Goal: Task Accomplishment & Management: Use online tool/utility

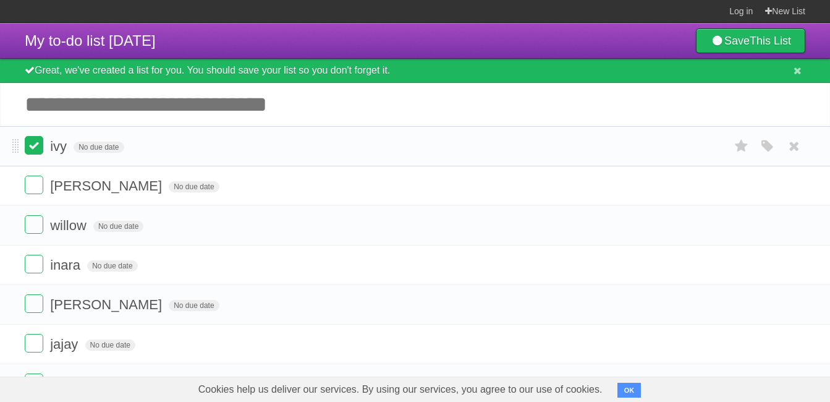
click at [38, 152] on label at bounding box center [34, 145] width 19 height 19
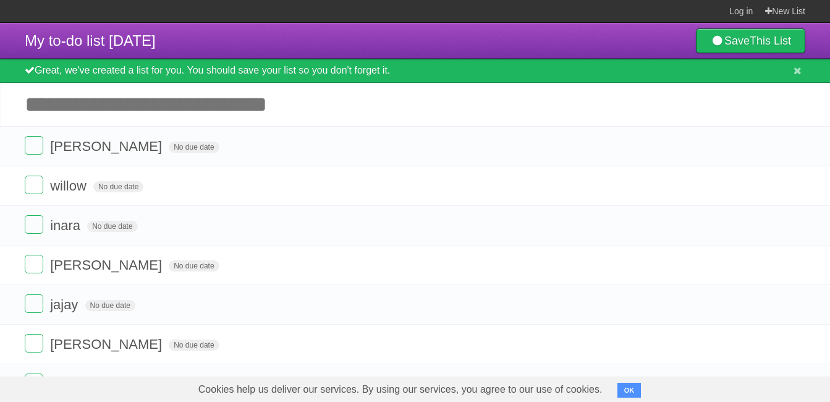
click at [48, 114] on input "Add another task" at bounding box center [415, 104] width 830 height 43
type input "*****"
click input "*********" at bounding box center [0, 0] width 0 height 0
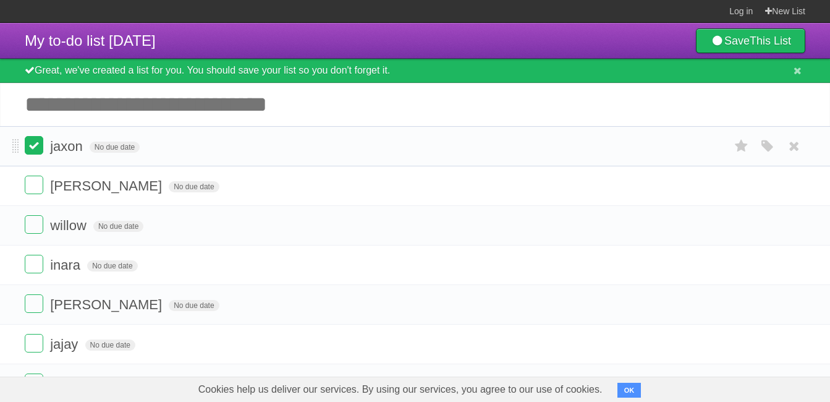
click at [33, 149] on label at bounding box center [34, 145] width 19 height 19
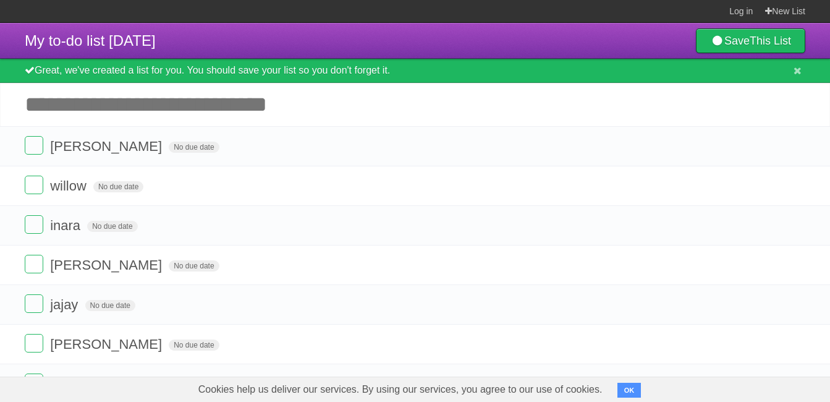
click at [33, 149] on label at bounding box center [34, 145] width 19 height 19
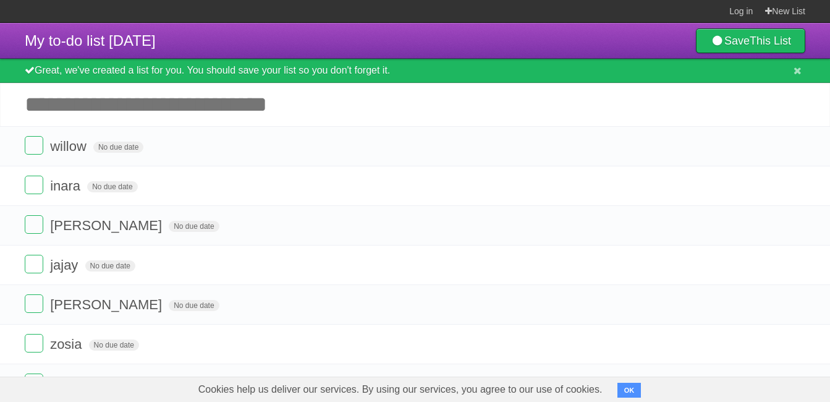
click at [33, 149] on label at bounding box center [34, 145] width 19 height 19
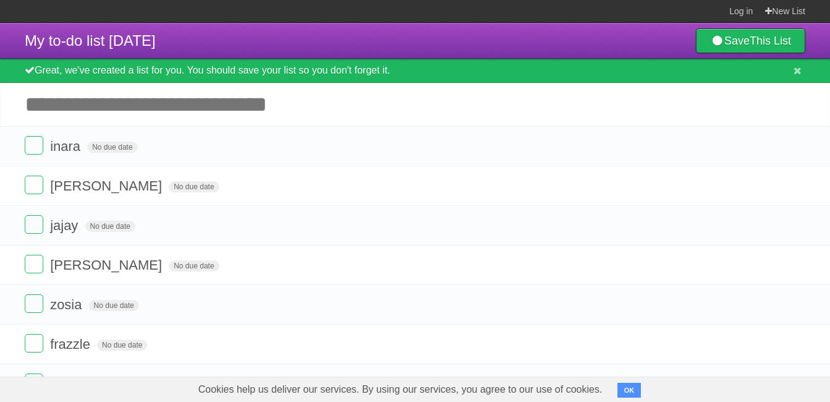
click at [33, 149] on label at bounding box center [34, 145] width 19 height 19
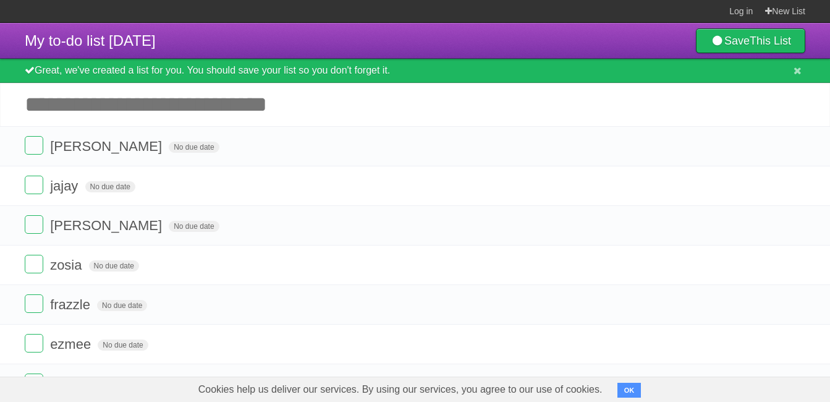
click at [33, 149] on label at bounding box center [34, 145] width 19 height 19
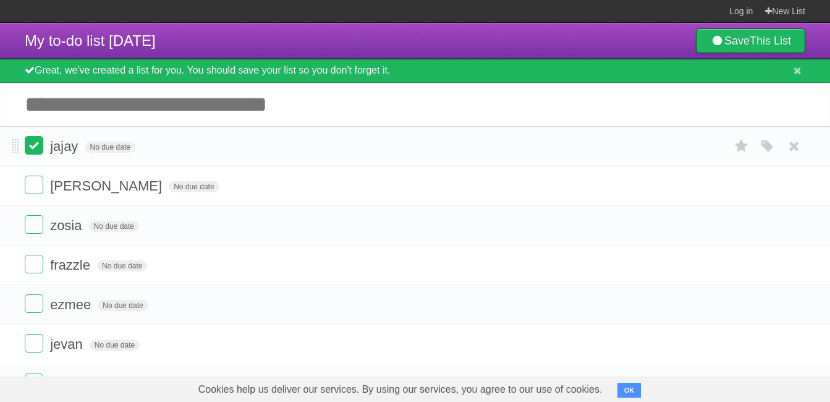
click at [40, 147] on label at bounding box center [34, 145] width 19 height 19
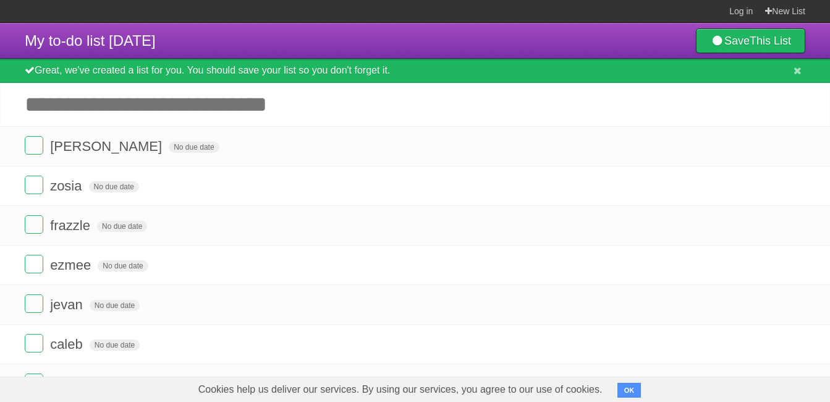
click at [40, 147] on label at bounding box center [34, 145] width 19 height 19
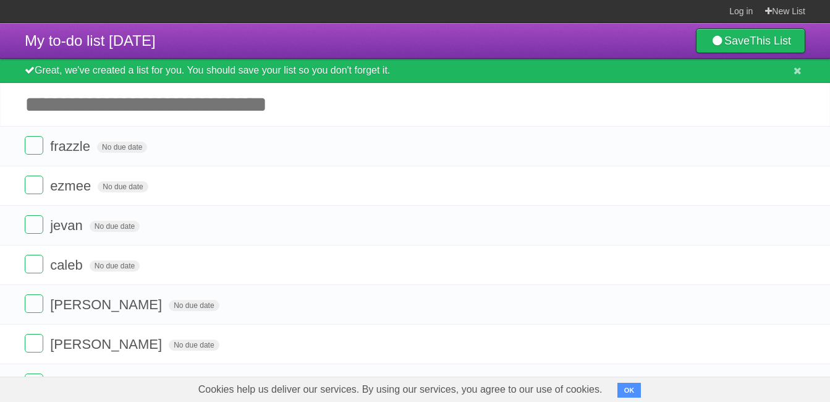
click at [40, 147] on label at bounding box center [34, 145] width 19 height 19
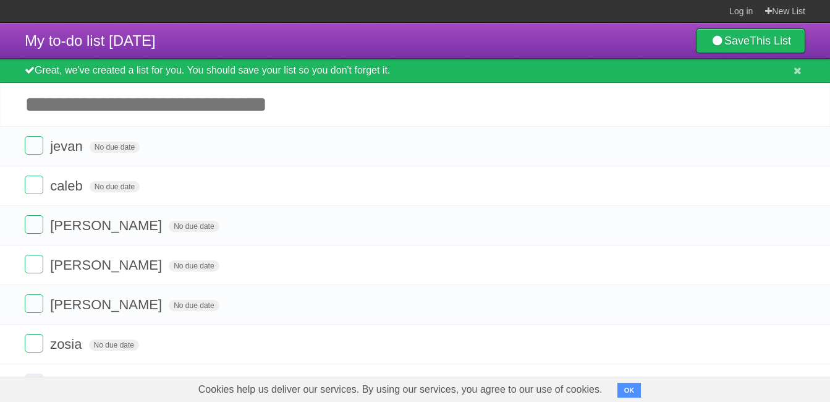
click at [40, 147] on label at bounding box center [34, 145] width 19 height 19
click at [114, 143] on span "No due date" at bounding box center [115, 147] width 50 height 11
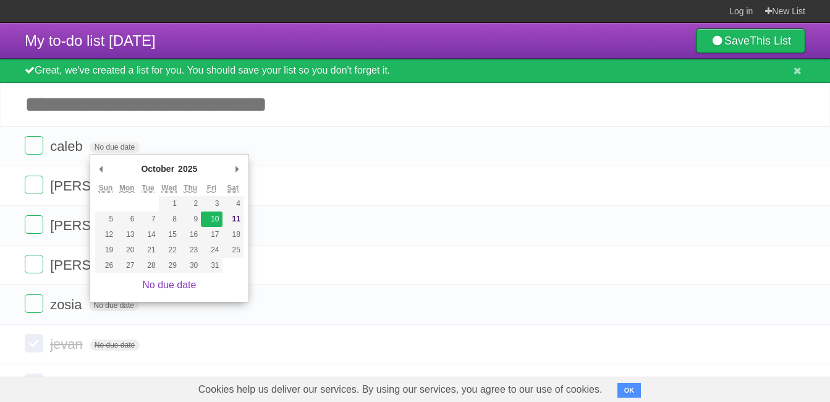
type span "[DATE]"
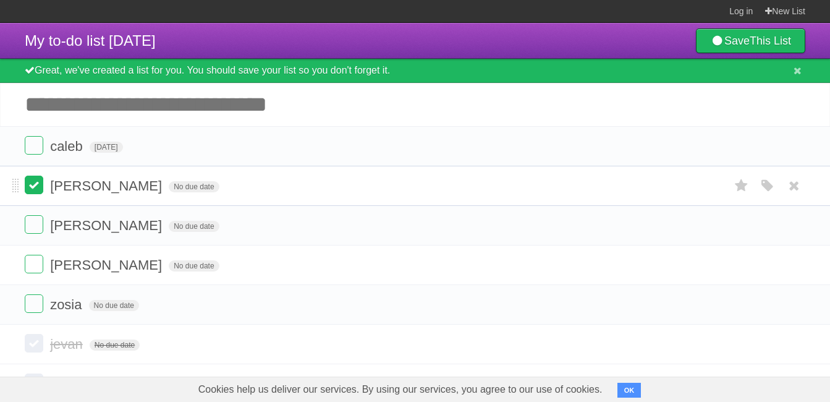
click at [31, 191] on label at bounding box center [34, 185] width 19 height 19
click at [27, 182] on label at bounding box center [34, 185] width 19 height 19
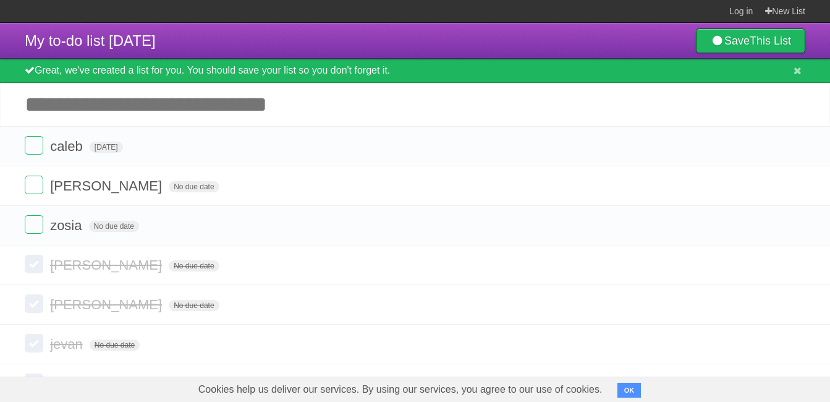
click at [27, 182] on label at bounding box center [34, 185] width 19 height 19
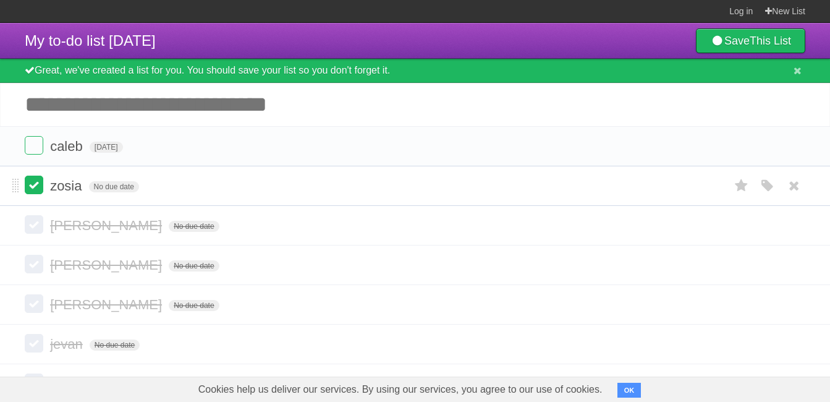
click at [35, 193] on label at bounding box center [34, 185] width 19 height 19
click at [33, 145] on label at bounding box center [34, 145] width 19 height 19
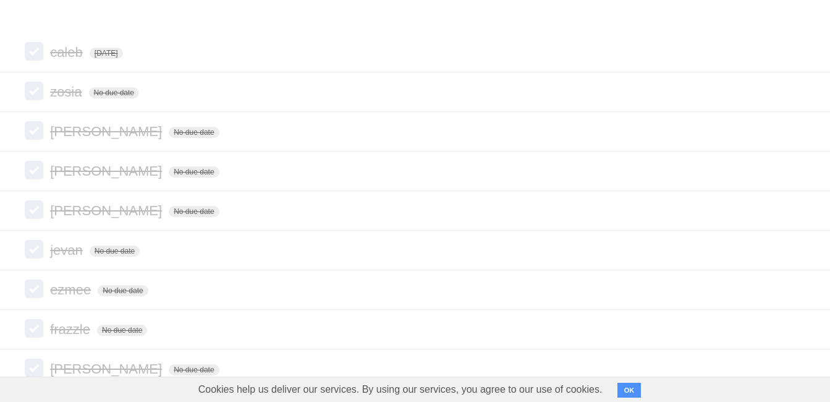
scroll to position [346, 0]
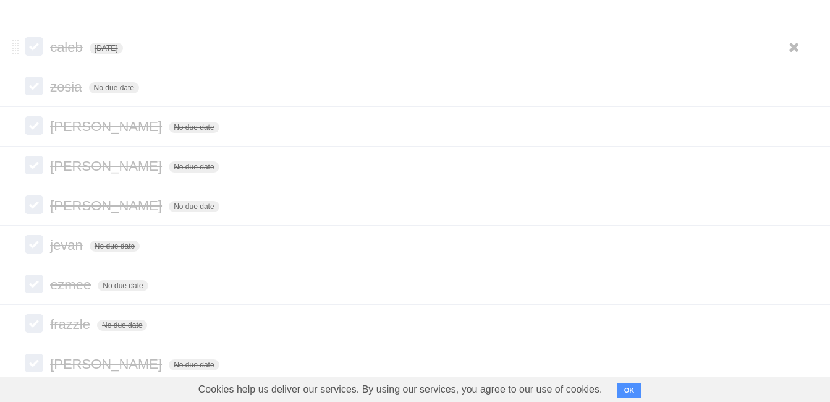
click at [35, 48] on label at bounding box center [34, 46] width 19 height 19
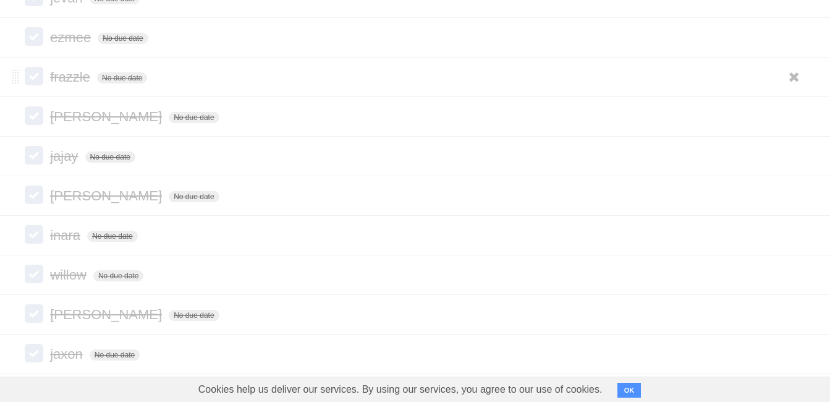
click at [30, 72] on label at bounding box center [34, 76] width 19 height 19
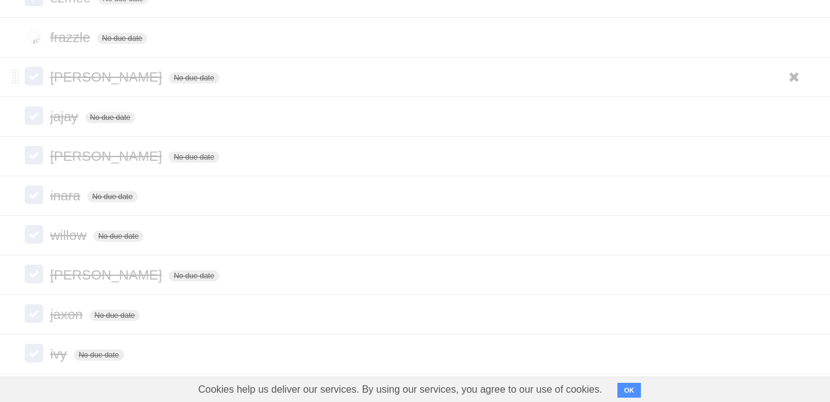
click at [33, 119] on ul "zosia No due date White Red Blue Green Purple Orange lilith mc No due date Whit…" at bounding box center [415, 77] width 830 height 594
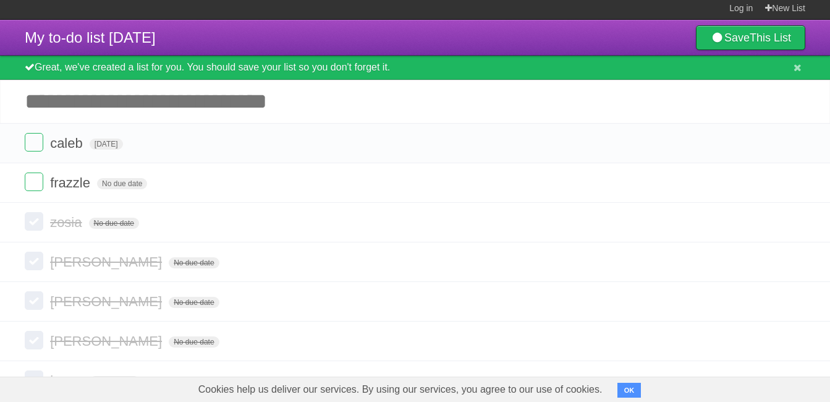
scroll to position [0, 0]
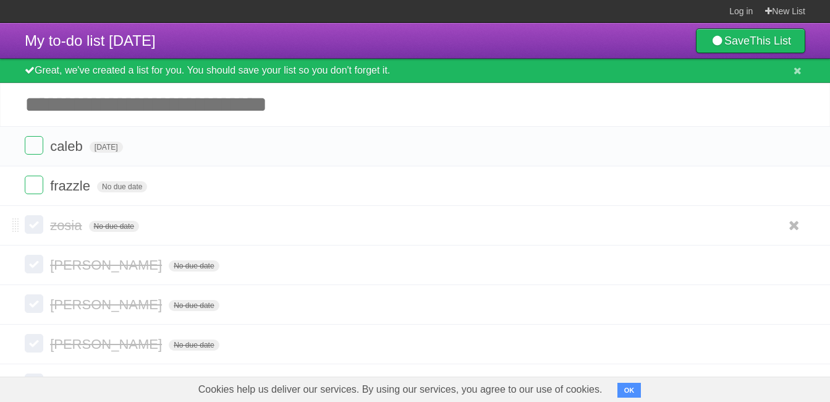
click at [38, 220] on label at bounding box center [34, 224] width 19 height 19
click at [34, 263] on label at bounding box center [34, 264] width 19 height 19
click at [33, 298] on label at bounding box center [34, 303] width 19 height 19
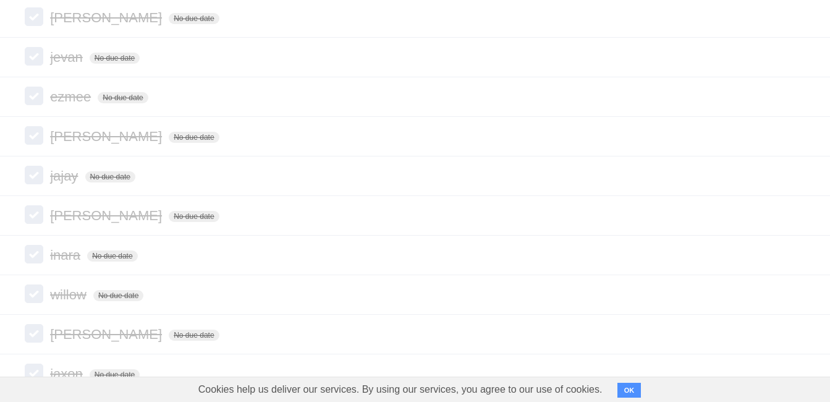
scroll to position [326, 0]
click at [35, 20] on label at bounding box center [34, 17] width 19 height 19
click at [31, 61] on label at bounding box center [34, 57] width 19 height 19
click at [36, 102] on label at bounding box center [34, 96] width 19 height 19
click at [32, 145] on label at bounding box center [34, 136] width 19 height 19
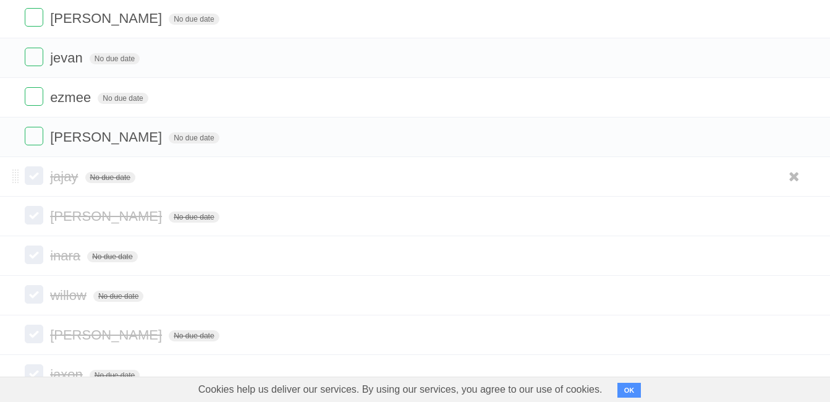
click at [33, 169] on label at bounding box center [34, 175] width 19 height 19
click at [32, 215] on label at bounding box center [34, 215] width 19 height 19
click at [33, 248] on label at bounding box center [34, 254] width 19 height 19
click at [36, 296] on label at bounding box center [34, 294] width 19 height 19
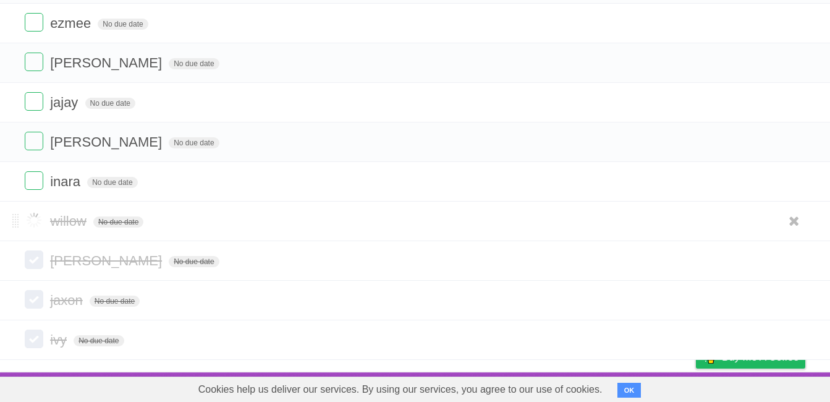
scroll to position [401, 0]
click at [35, 268] on label at bounding box center [34, 259] width 19 height 19
click at [32, 297] on label at bounding box center [34, 299] width 19 height 19
click at [34, 337] on label at bounding box center [34, 339] width 19 height 19
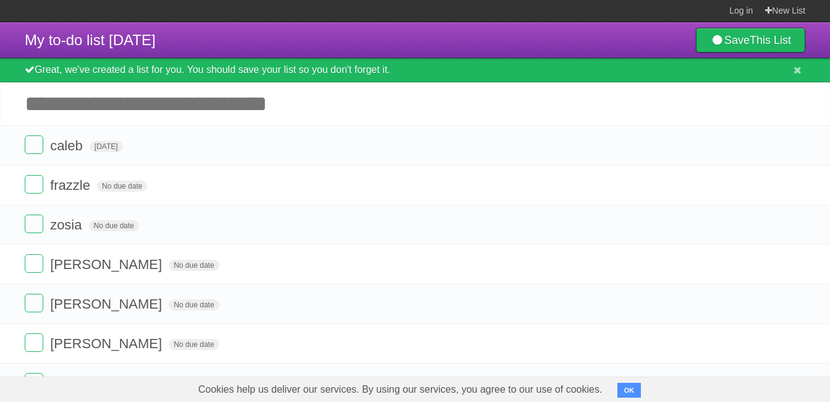
scroll to position [0, 0]
